Goal: Navigation & Orientation: Understand site structure

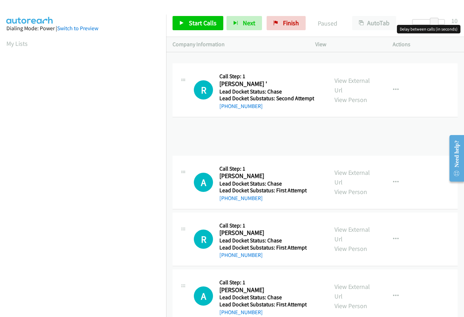
click at [440, 22] on div at bounding box center [428, 22] width 33 height 6
click at [437, 23] on span at bounding box center [441, 22] width 9 height 9
click at [435, 22] on div at bounding box center [428, 22] width 33 height 6
click at [434, 22] on span at bounding box center [436, 22] width 9 height 9
click at [433, 22] on span at bounding box center [436, 22] width 9 height 9
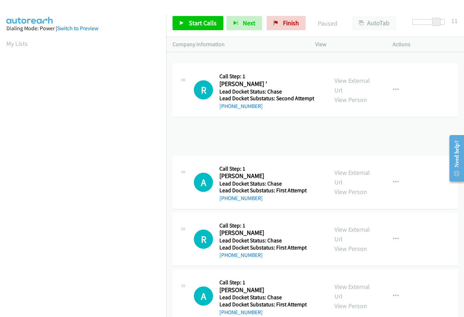
click at [433, 22] on span at bounding box center [436, 22] width 9 height 9
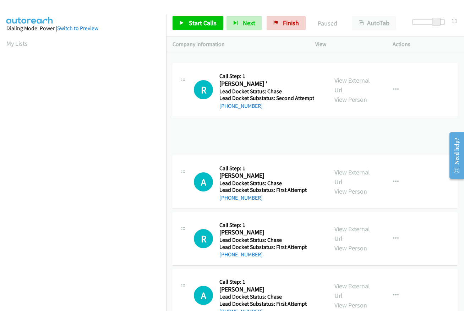
click at [432, 21] on div at bounding box center [428, 22] width 33 height 6
click at [440, 22] on div at bounding box center [432, 22] width 33 height 6
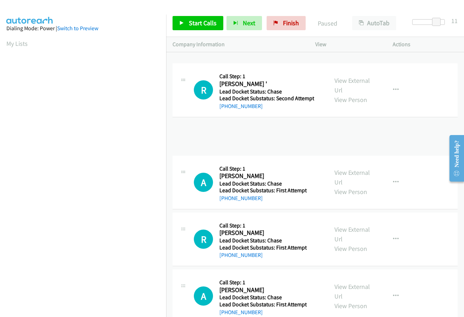
click at [125, 32] on div "Dialing Mode: Power | Switch to Preview" at bounding box center [82, 28] width 153 height 9
click at [127, 29] on div "Dialing Mode: Power | Switch to Preview" at bounding box center [82, 28] width 153 height 9
click at [150, 30] on div "Dialing Mode: Power | Switch to Preview" at bounding box center [82, 28] width 153 height 9
click at [120, 41] on section "My Lists" at bounding box center [82, 44] width 153 height 10
click at [113, 39] on section "My Lists" at bounding box center [82, 44] width 153 height 10
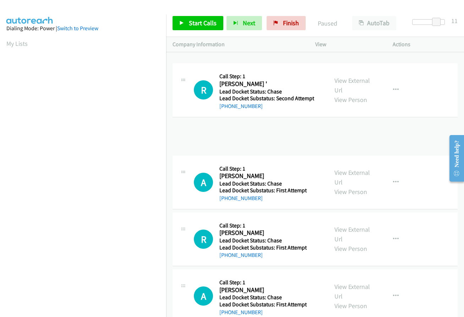
click at [114, 35] on aside "Dialing Mode: Power | Switch to Preview My Lists" at bounding box center [83, 211] width 166 height 393
click at [135, 35] on aside "Dialing Mode: Power | Switch to Preview My Lists" at bounding box center [83, 211] width 166 height 393
click at [102, 26] on div "Dialing Mode: Power | Switch to Preview" at bounding box center [82, 28] width 153 height 9
